Goal: Task Accomplishment & Management: Manage account settings

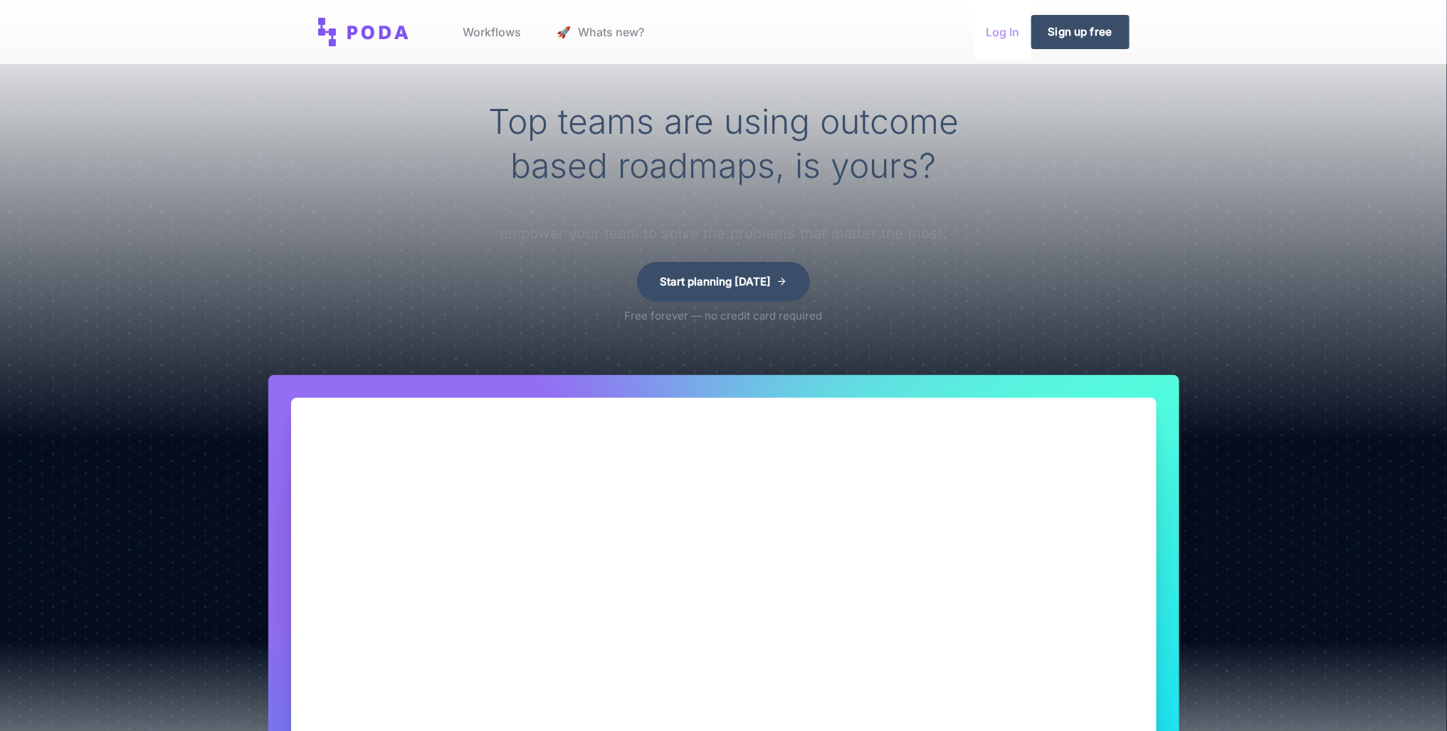
click at [1001, 31] on link "Log In" at bounding box center [1003, 32] width 56 height 54
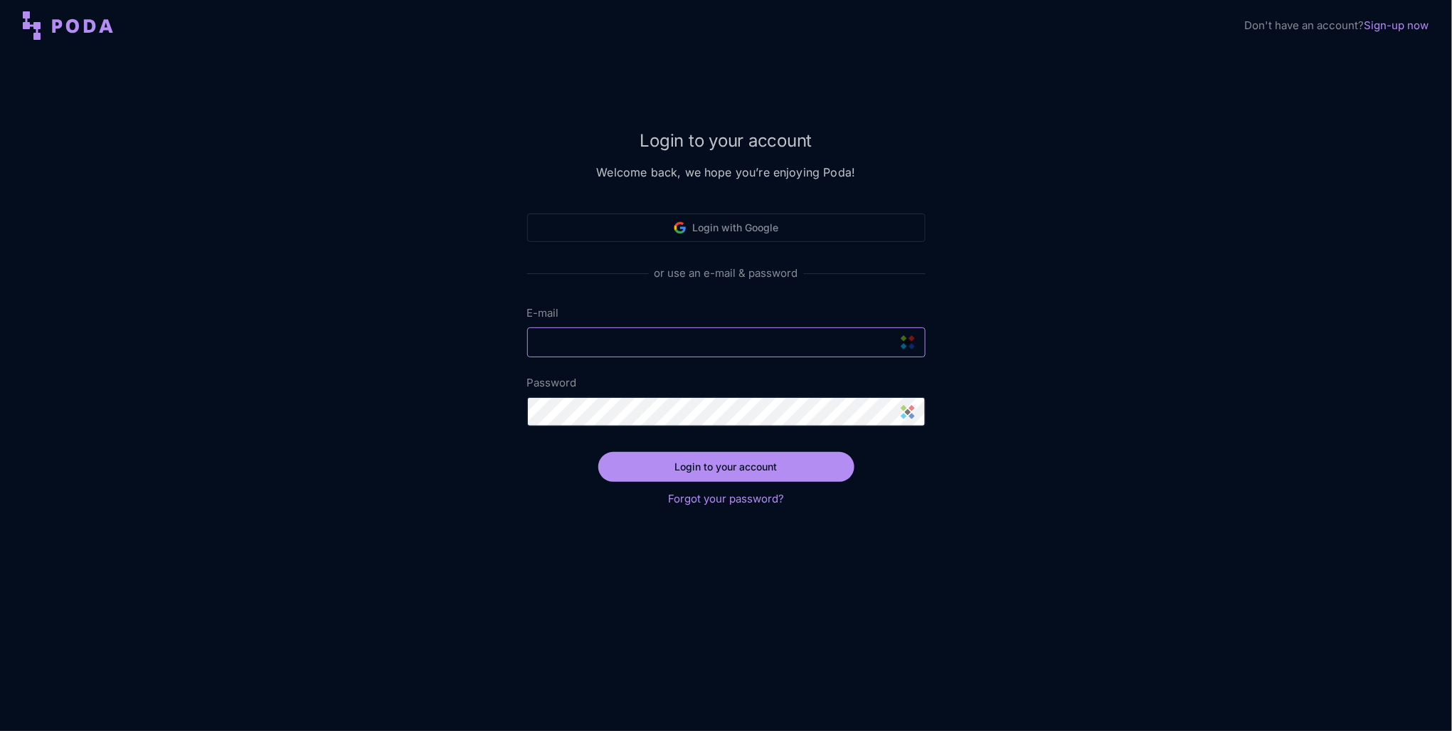
click at [677, 330] on input "E-mail" at bounding box center [726, 342] width 398 height 30
type input "[PERSON_NAME][EMAIL_ADDRESS][PERSON_NAME][DOMAIN_NAME]"
drag, startPoint x: 742, startPoint y: 468, endPoint x: 723, endPoint y: 458, distance: 21.6
click at [743, 468] on button "Login to your account" at bounding box center [726, 467] width 256 height 30
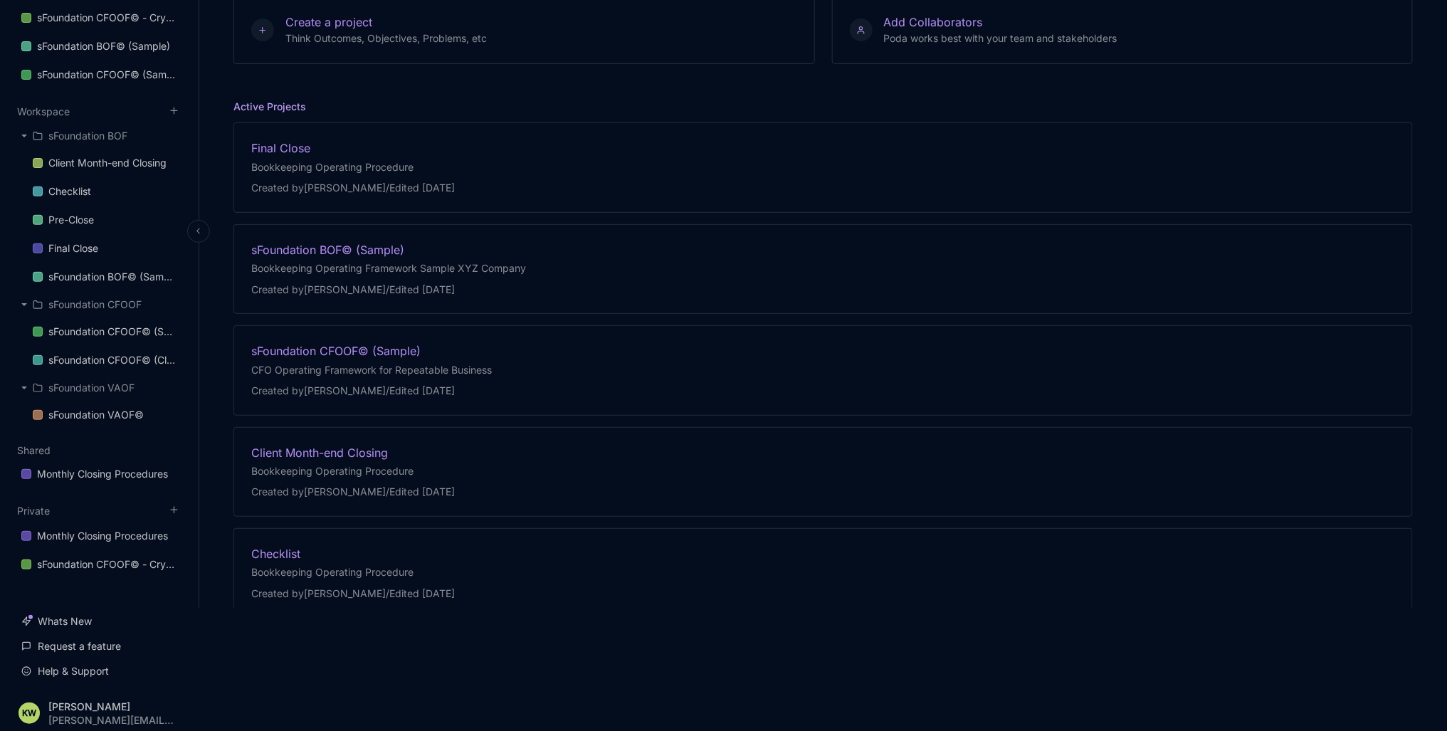
scroll to position [125, 0]
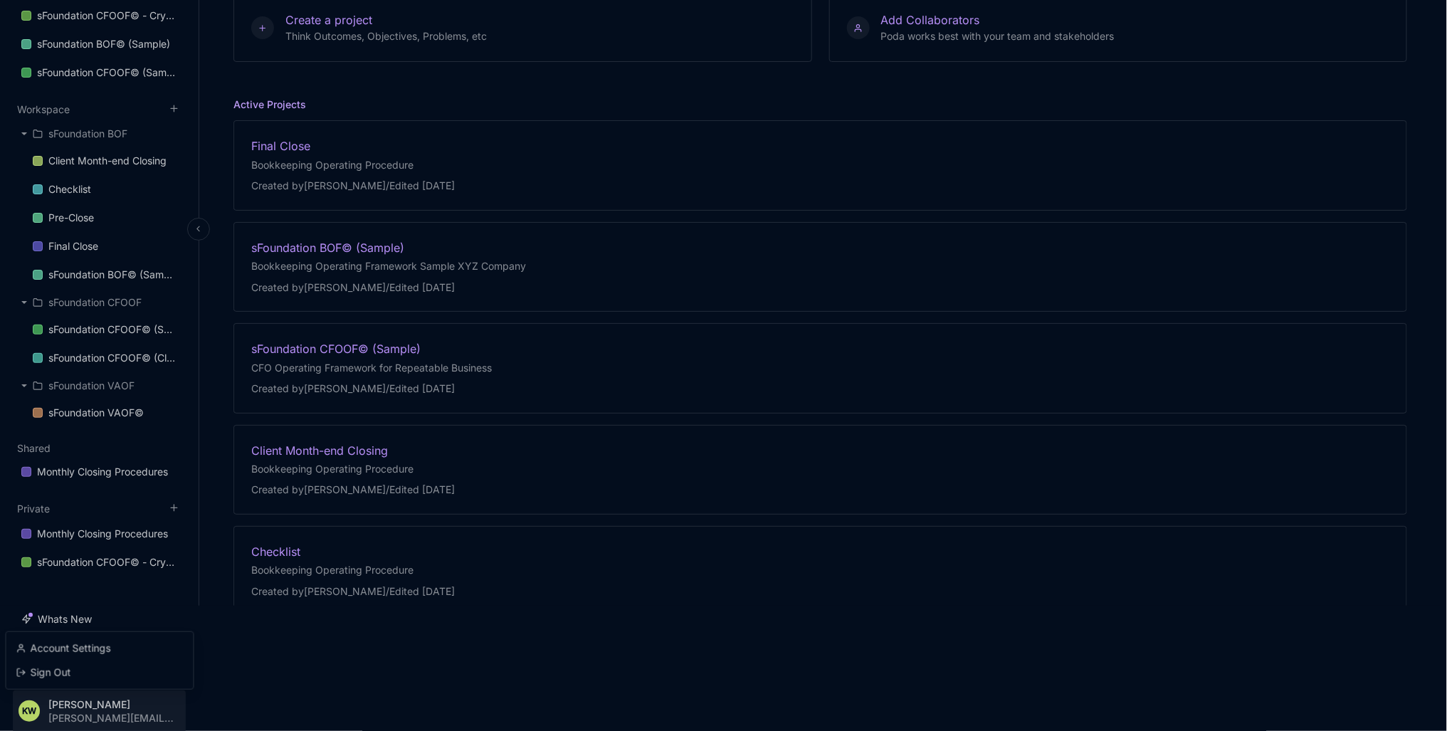
click at [112, 606] on html "sFoundation Dashboard Inbox ( 0 ) Favorites sFoundation CFOOF© - Crystal Lake P…" at bounding box center [723, 240] width 1447 height 731
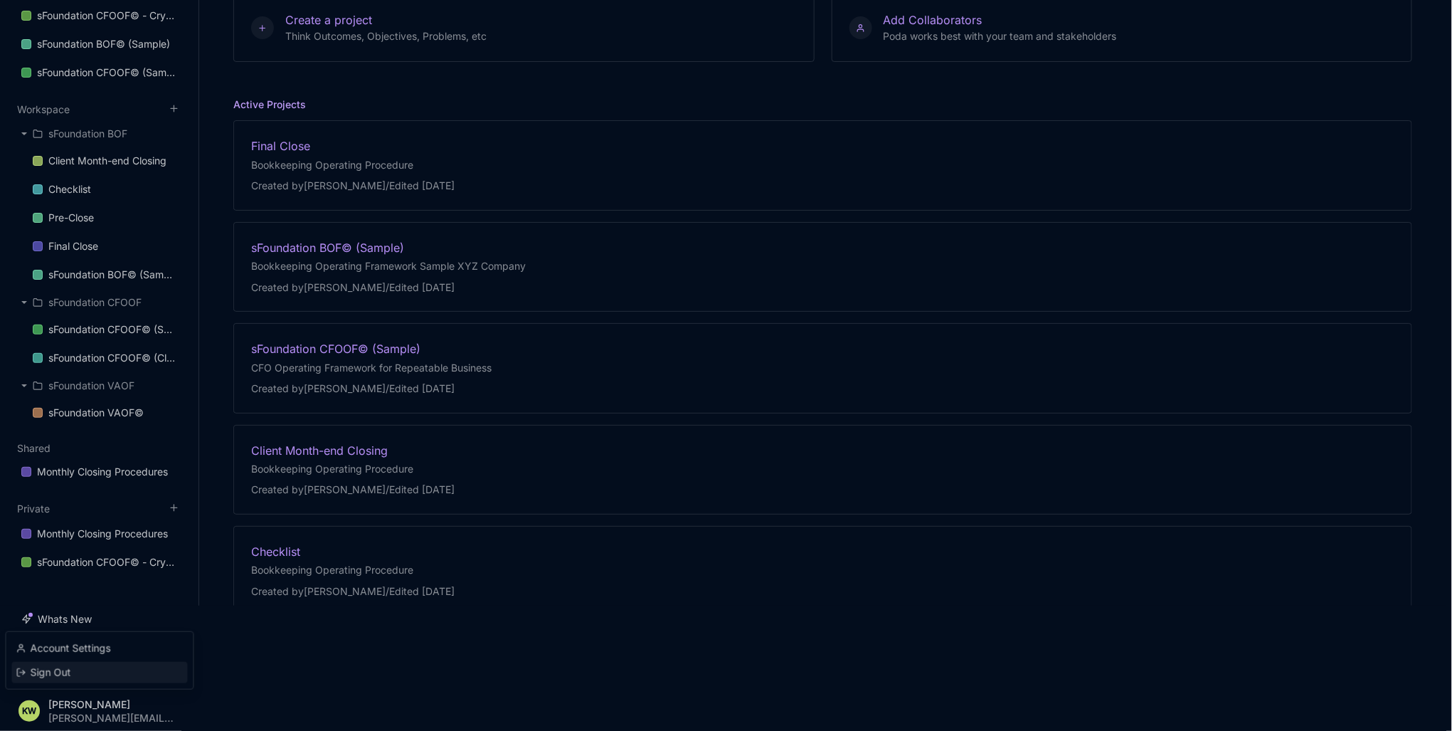
click at [59, 672] on div "Sign Out" at bounding box center [99, 672] width 176 height 21
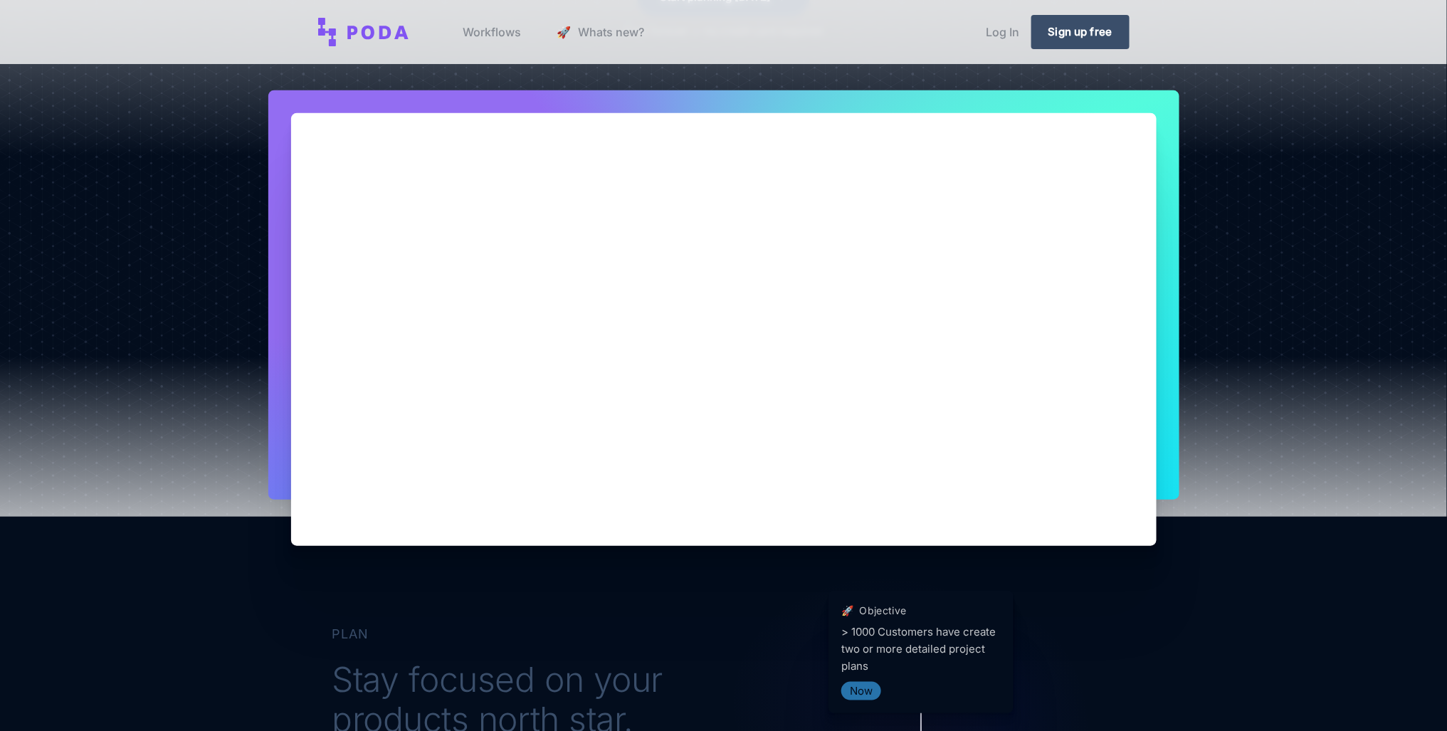
scroll to position [0, 0]
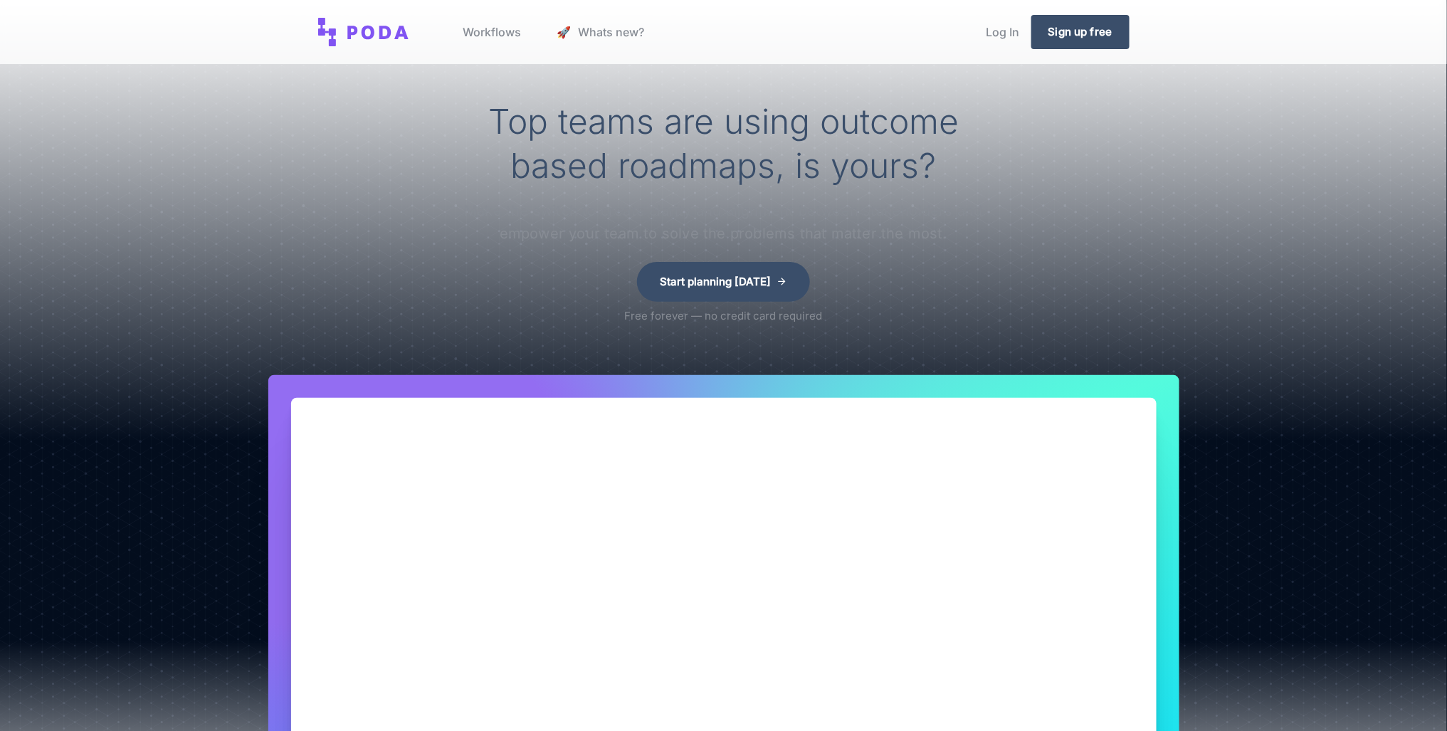
click at [1148, 262] on div "Start planning [DATE] Free forever — no credit card required" at bounding box center [724, 306] width 1430 height 88
